Goal: Transaction & Acquisition: Purchase product/service

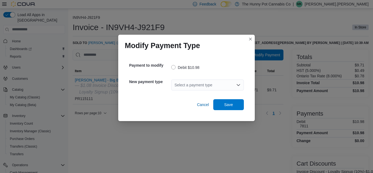
click at [223, 82] on div "Select a payment type" at bounding box center [207, 85] width 73 height 11
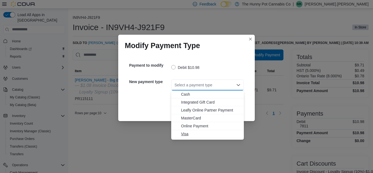
click at [184, 133] on span "Visa" at bounding box center [211, 133] width 60 height 5
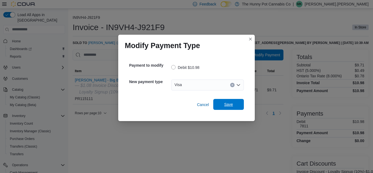
click at [228, 104] on span "Save" at bounding box center [228, 104] width 9 height 5
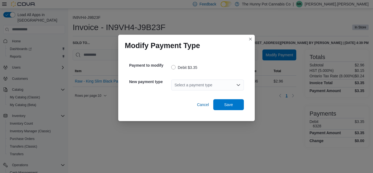
click at [189, 83] on div "Select a payment type" at bounding box center [207, 85] width 73 height 11
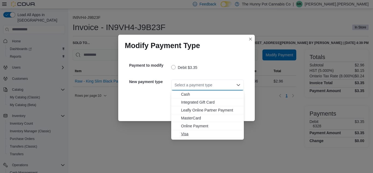
click at [184, 134] on span "Visa" at bounding box center [211, 133] width 60 height 5
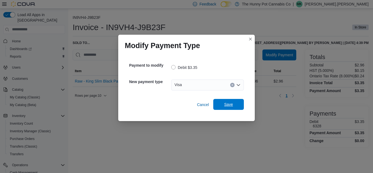
click at [227, 104] on span "Save" at bounding box center [228, 104] width 9 height 5
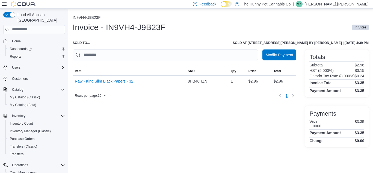
click at [181, 121] on div "Modify Payment Sorting MemoryTable from EuiInMemoryTable; Page 1 of 1. Item SKU…" at bounding box center [185, 98] width 224 height 98
click at [181, 39] on div "IN9VH4-J9B23F Invoice - IN9VH4-J9B23F In Store Sold to ... Sold at 1899 Brock R…" at bounding box center [221, 81] width 296 height 132
